Goal: Obtain resource: Obtain resource

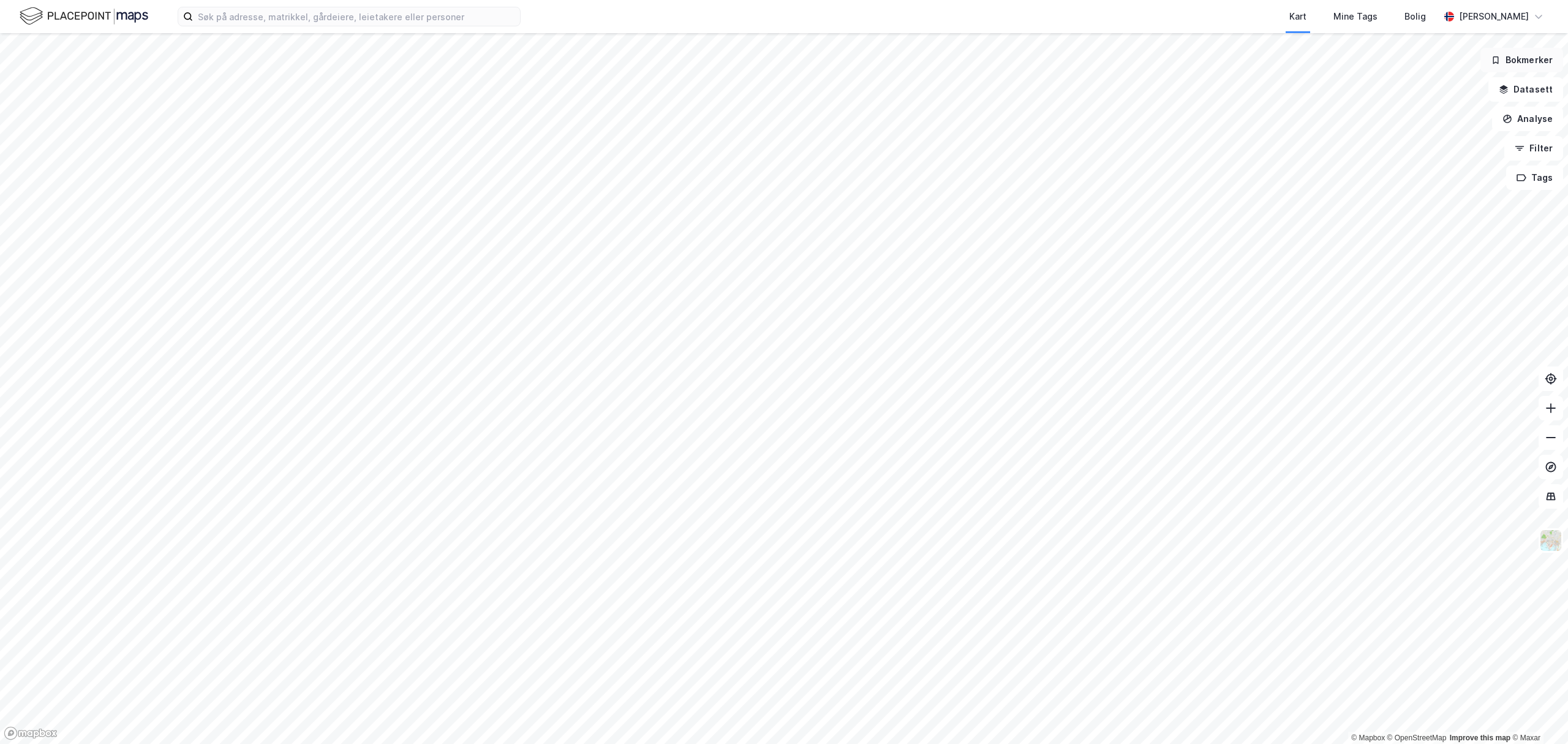
click at [1522, 59] on button "Bokmerker" at bounding box center [1522, 59] width 83 height 25
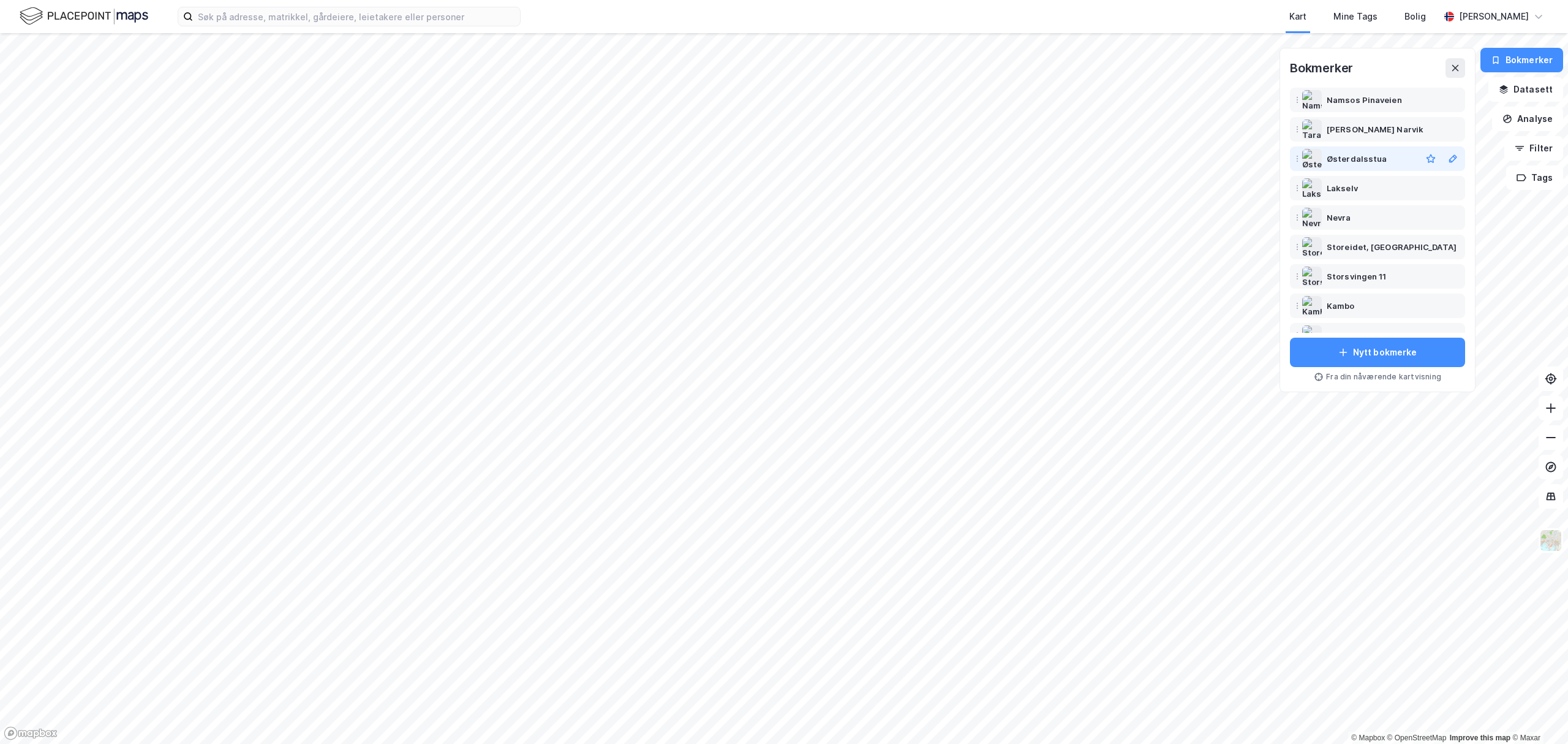
click at [1370, 152] on div "Østerdalsstua" at bounding box center [1357, 159] width 60 height 15
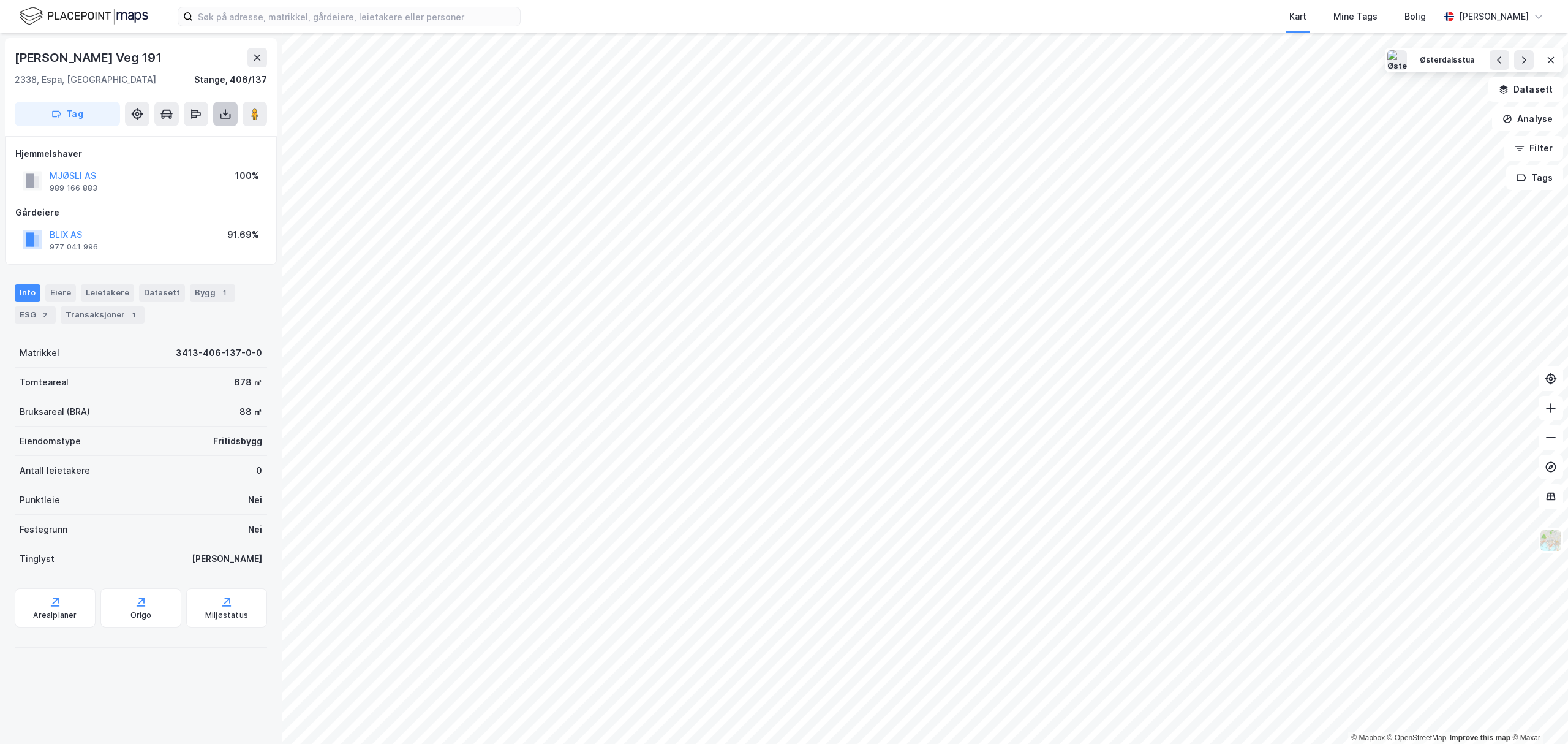
click at [229, 109] on icon at bounding box center [225, 113] width 12 height 12
click at [163, 136] on div "Last ned grunnbok" at bounding box center [165, 138] width 71 height 10
click at [192, 153] on div "Last ned matrikkelrapport" at bounding box center [180, 158] width 101 height 10
